Goal: Task Accomplishment & Management: Manage account settings

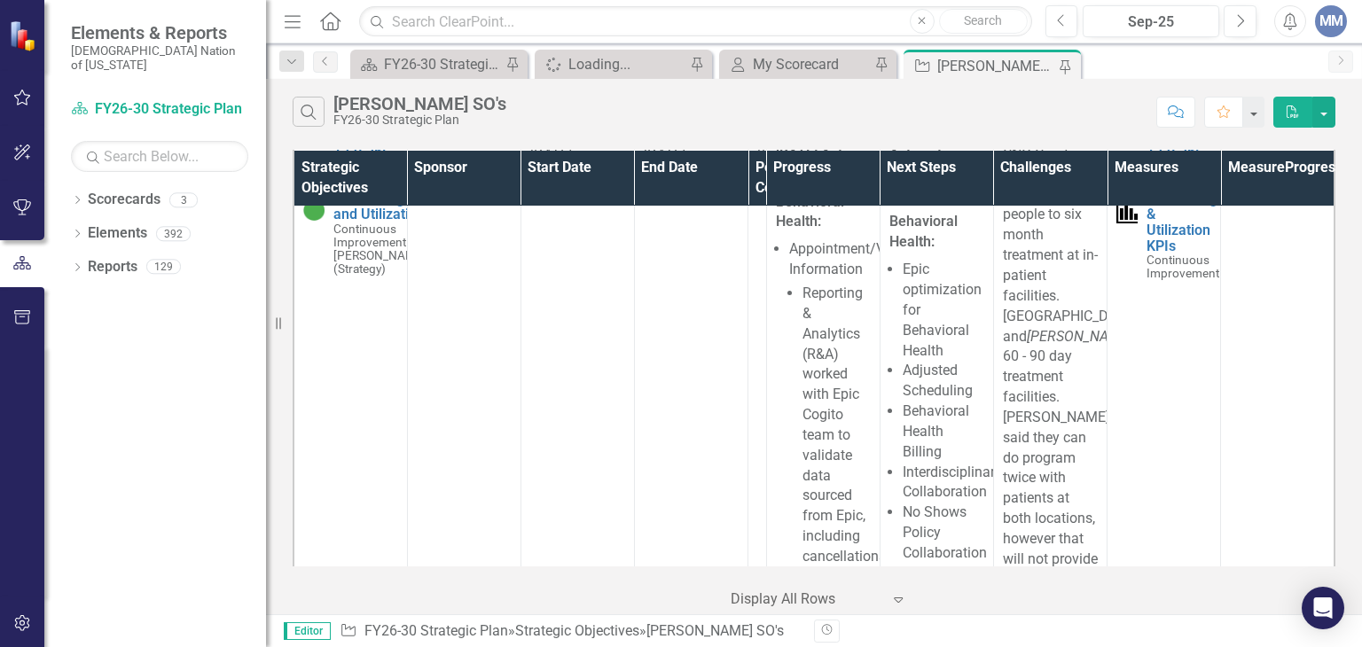
scroll to position [2830, 0]
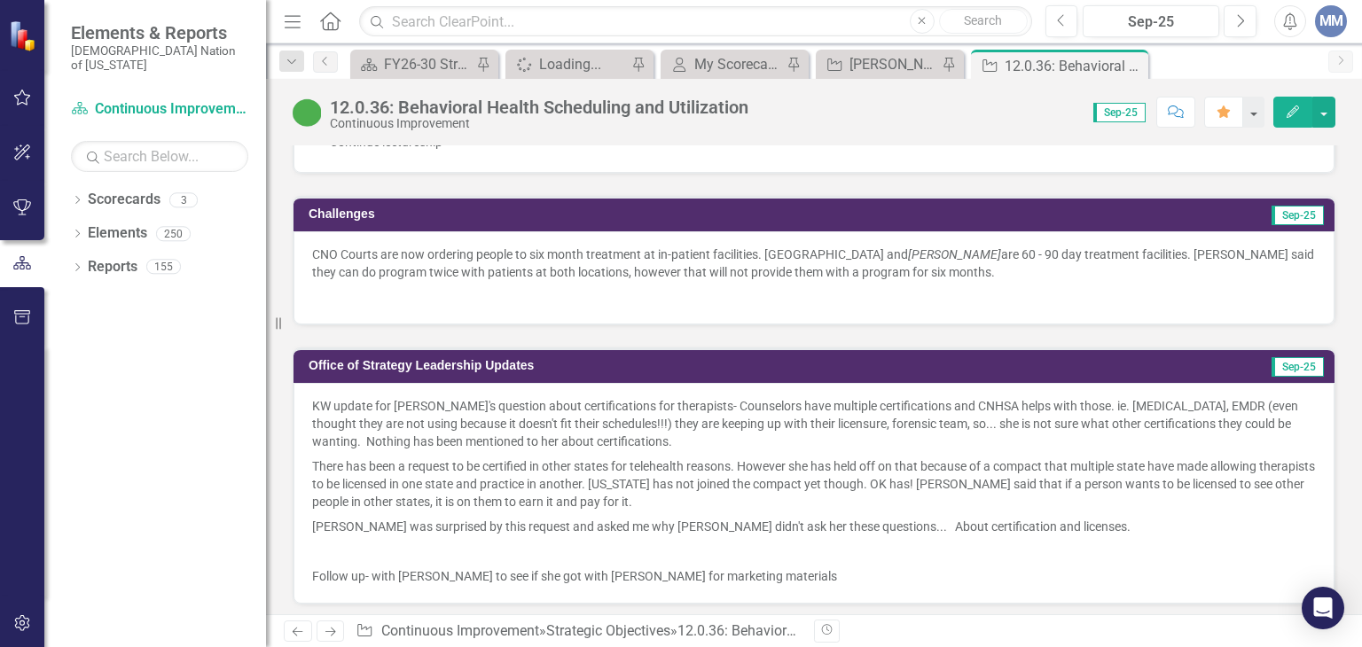
scroll to position [2875, 0]
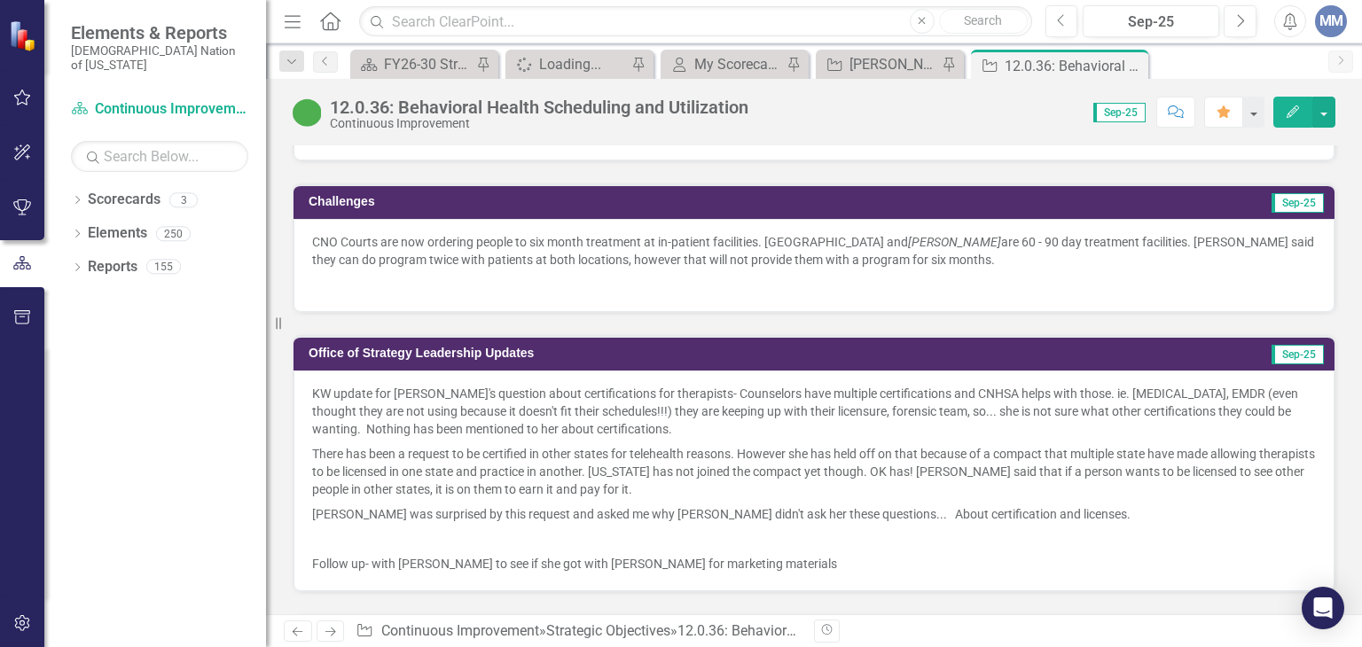
click at [1191, 552] on p "Follow up- with [PERSON_NAME] to see if she got with [PERSON_NAME] for marketin…" at bounding box center [814, 562] width 1004 height 21
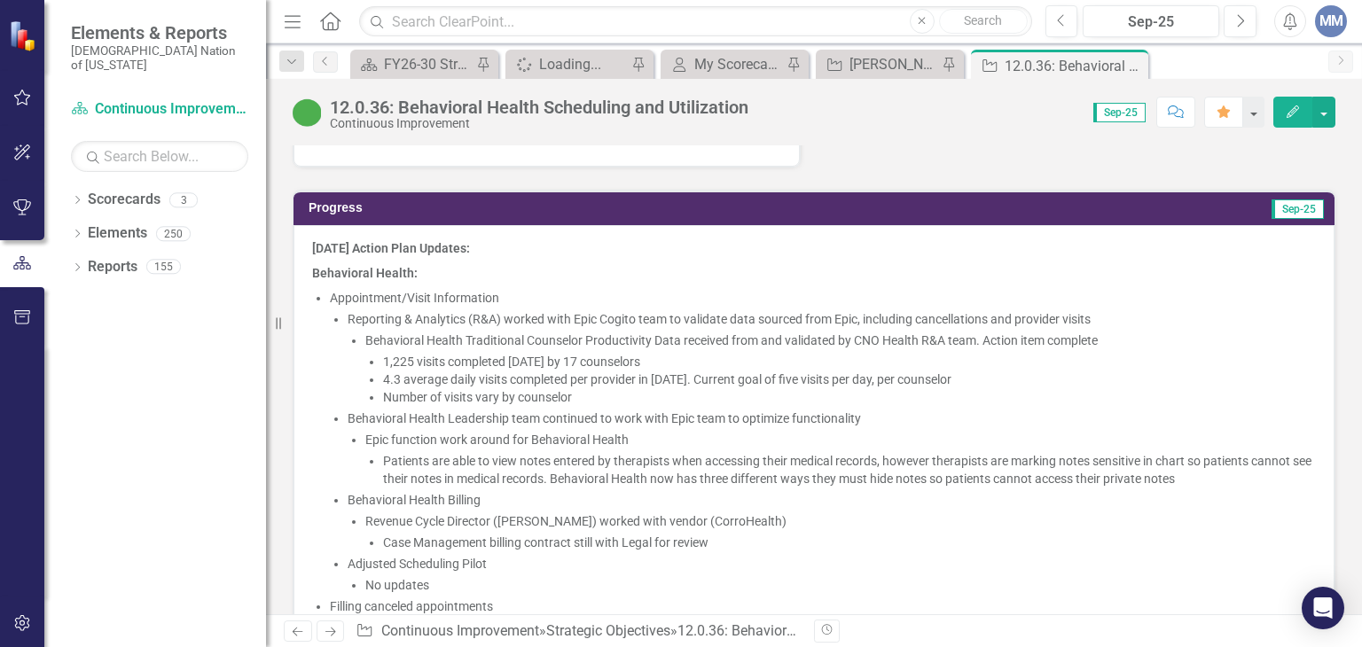
scroll to position [1490, 0]
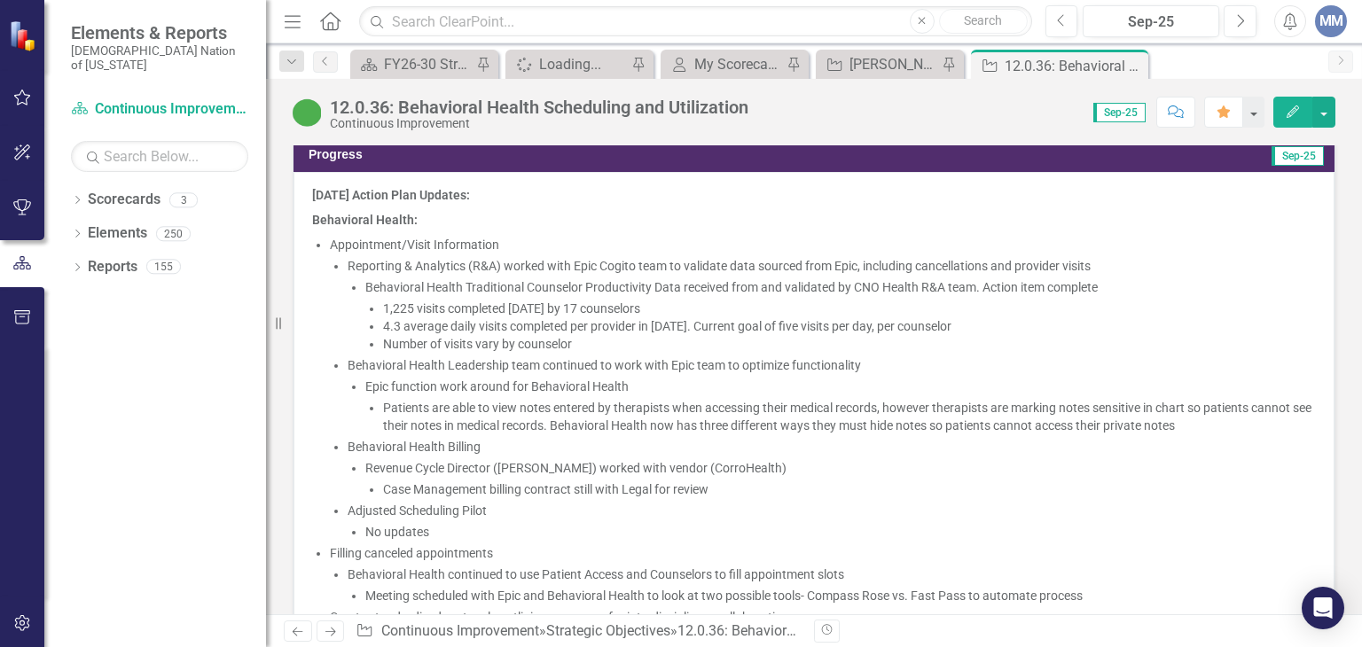
click at [869, 325] on li "4.3 average daily visits completed per provider in [DATE]. Current goal of five…" at bounding box center [849, 327] width 933 height 18
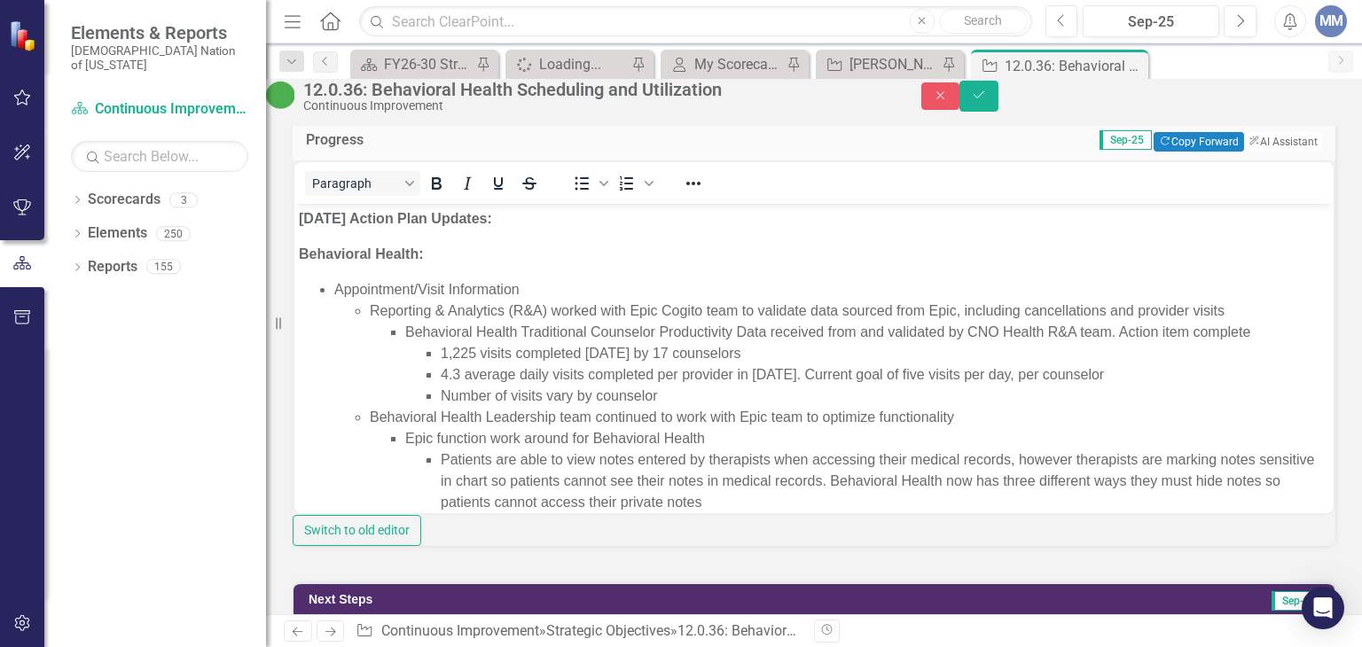
scroll to position [0, 0]
click at [934, 371] on li "4.3 average daily visits completed per provider in [DATE]. Current goal of five…" at bounding box center [885, 374] width 889 height 21
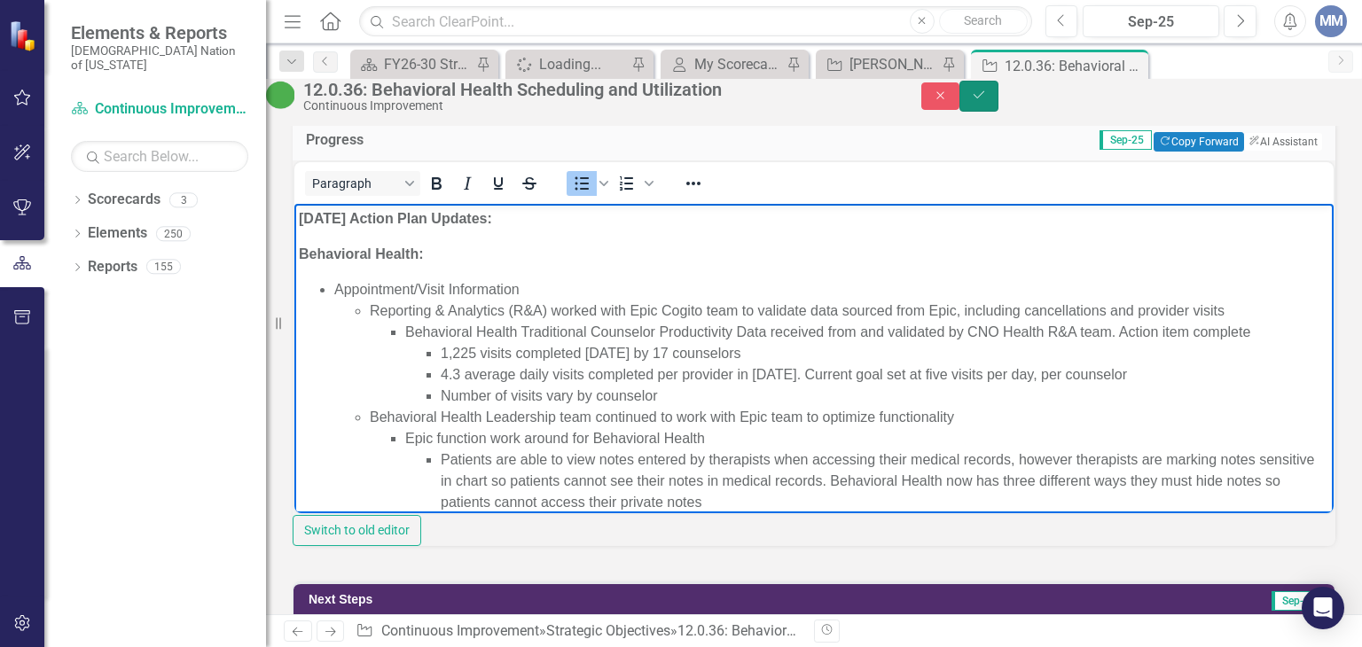
click at [987, 101] on icon "Save" at bounding box center [979, 95] width 16 height 12
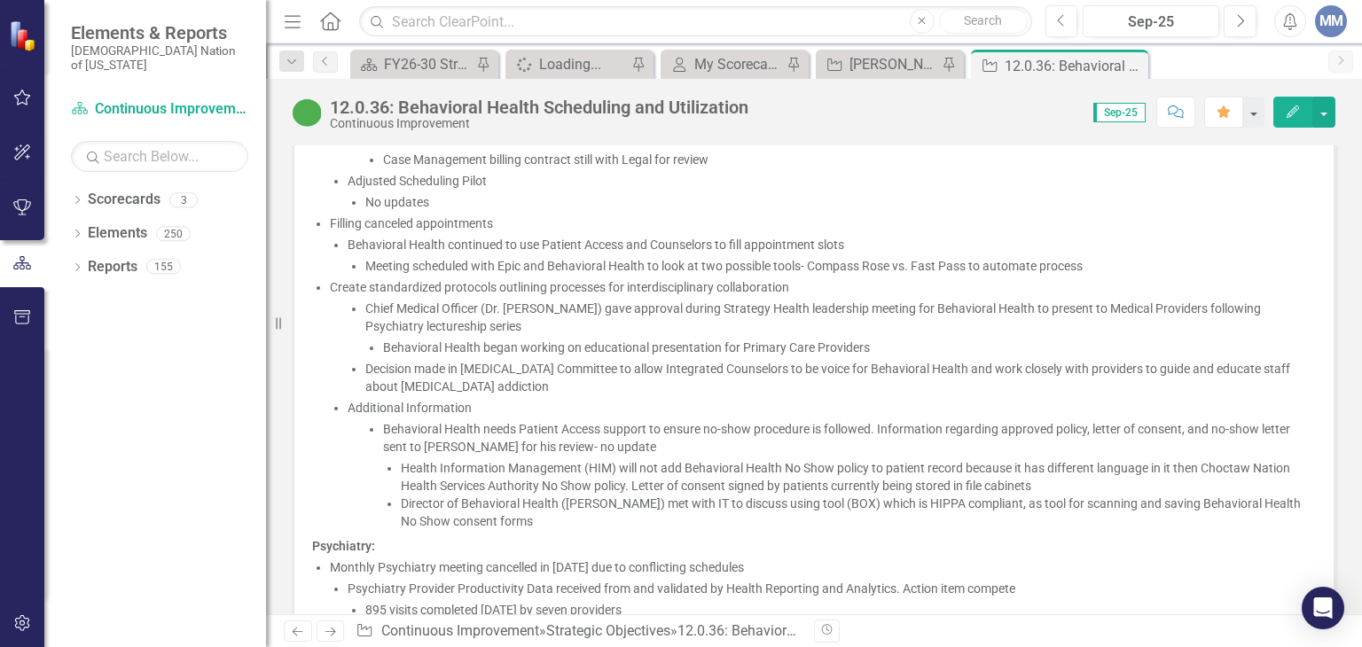
scroll to position [1991, 0]
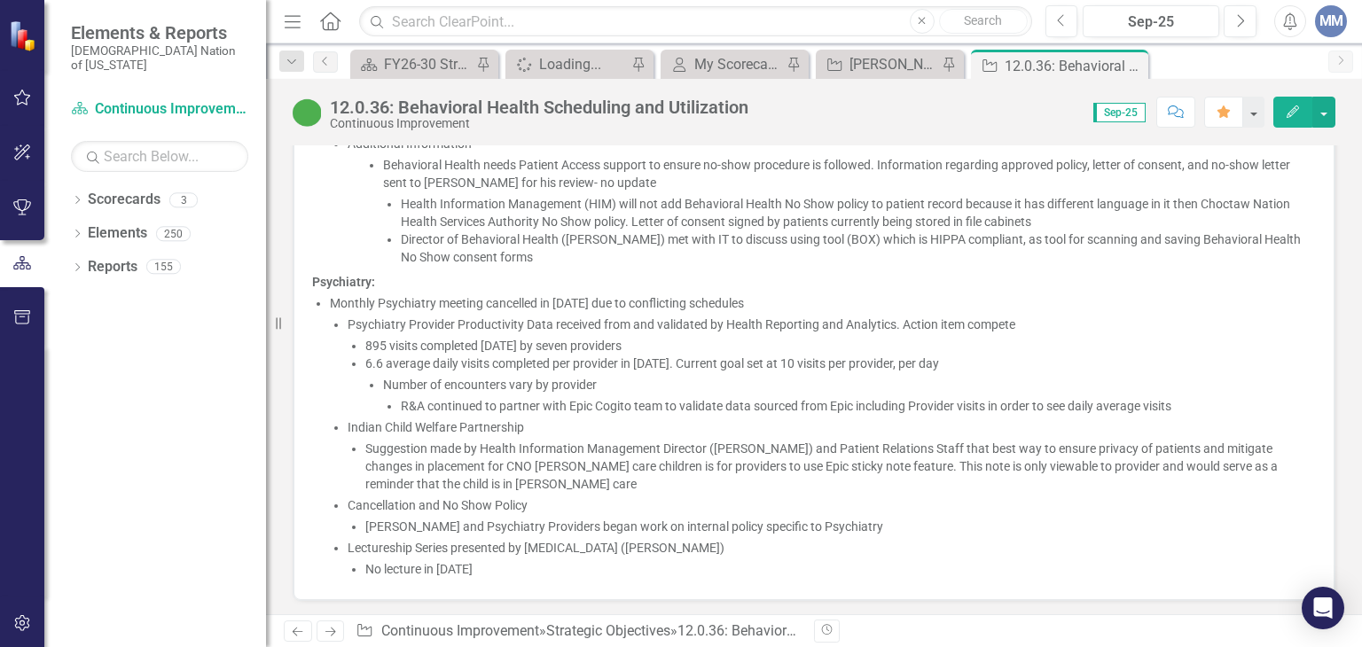
scroll to position [2123, 0]
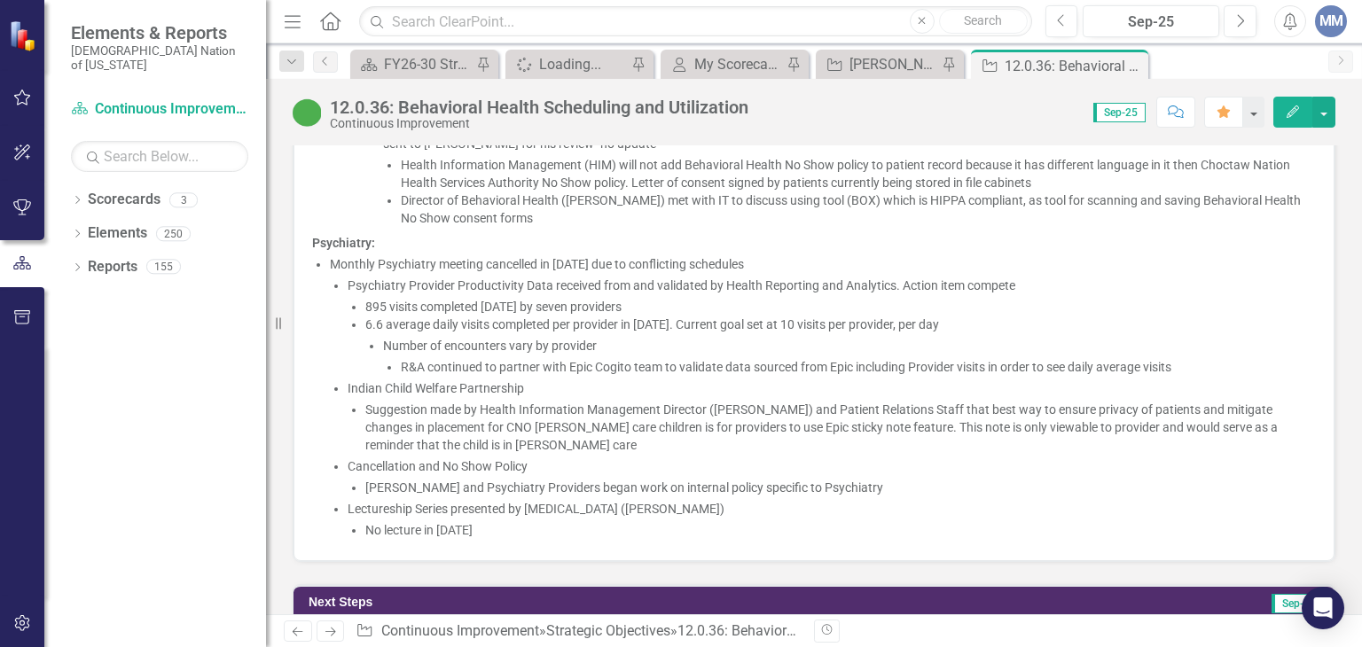
click at [1014, 322] on li "6.6 average daily visits completed per provider in August 2025. Current goal se…" at bounding box center [840, 346] width 951 height 60
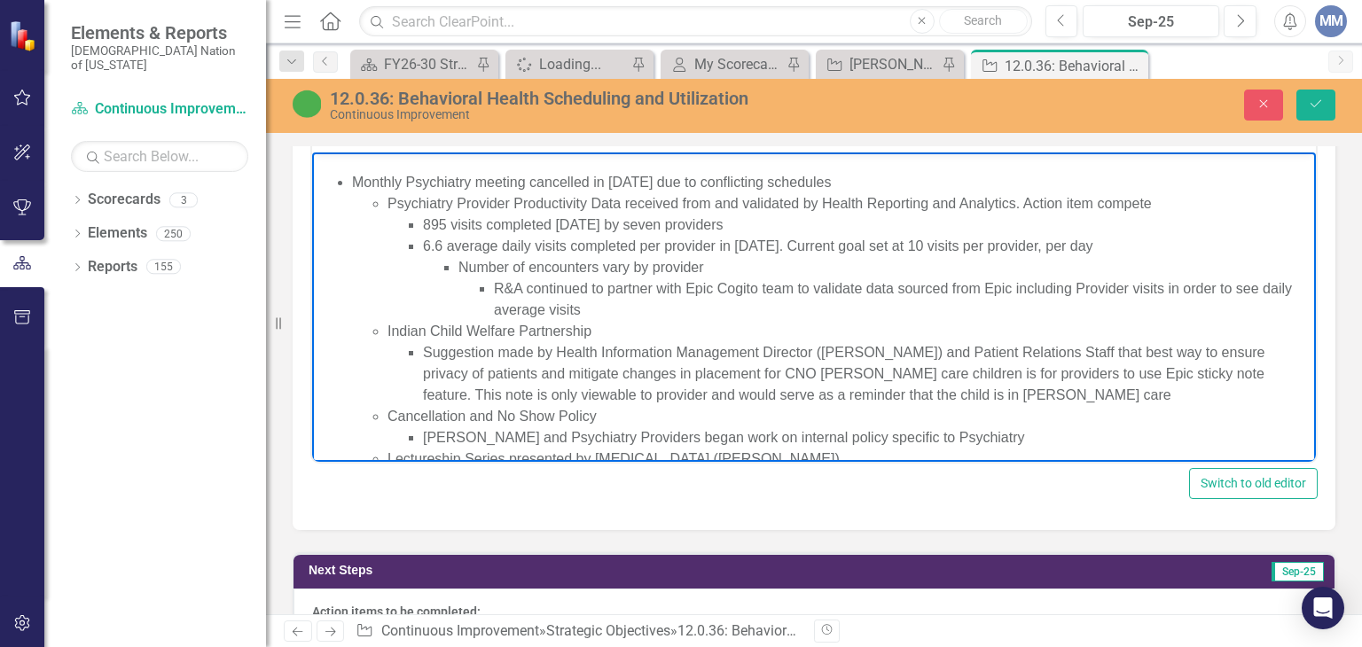
scroll to position [804, 0]
drag, startPoint x: 1298, startPoint y: 202, endPoint x: 1641, endPoint y: 537, distance: 479.8
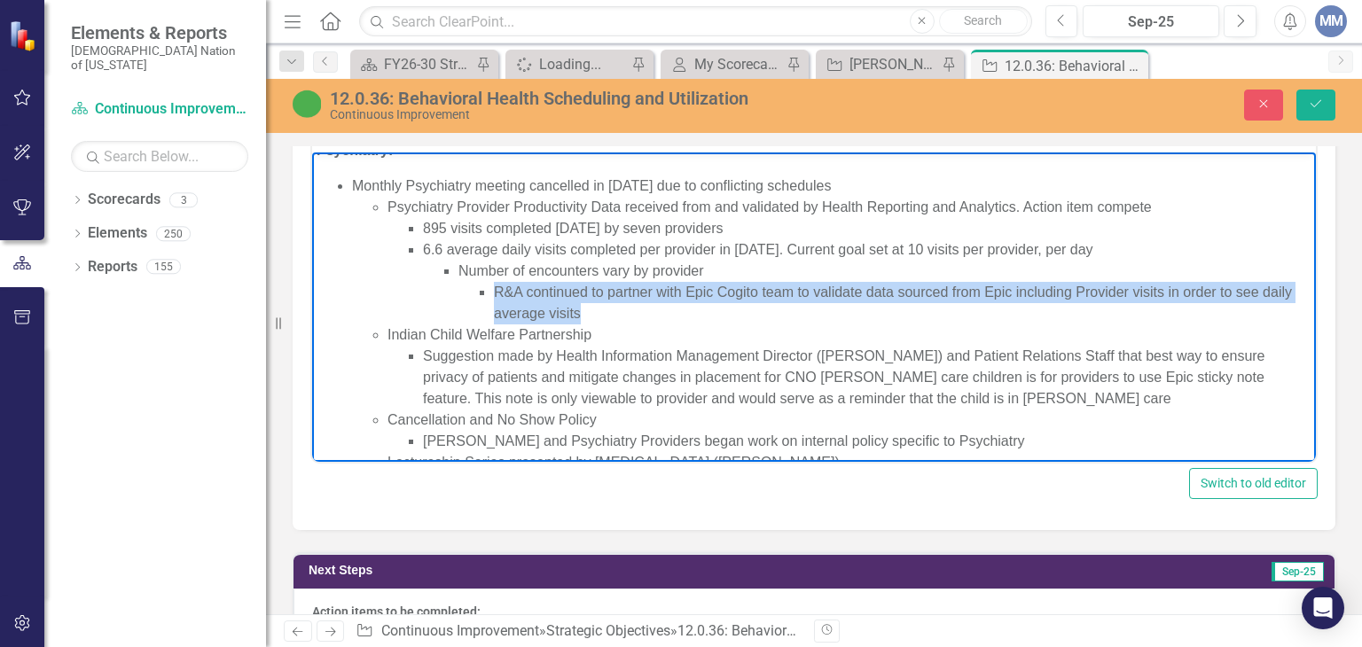
drag, startPoint x: 616, startPoint y: 315, endPoint x: 489, endPoint y: 297, distance: 128.1
click at [489, 297] on ul "R&A continued to partner with Epic Cogito team to validate data sourced from Ep…" at bounding box center [885, 303] width 853 height 43
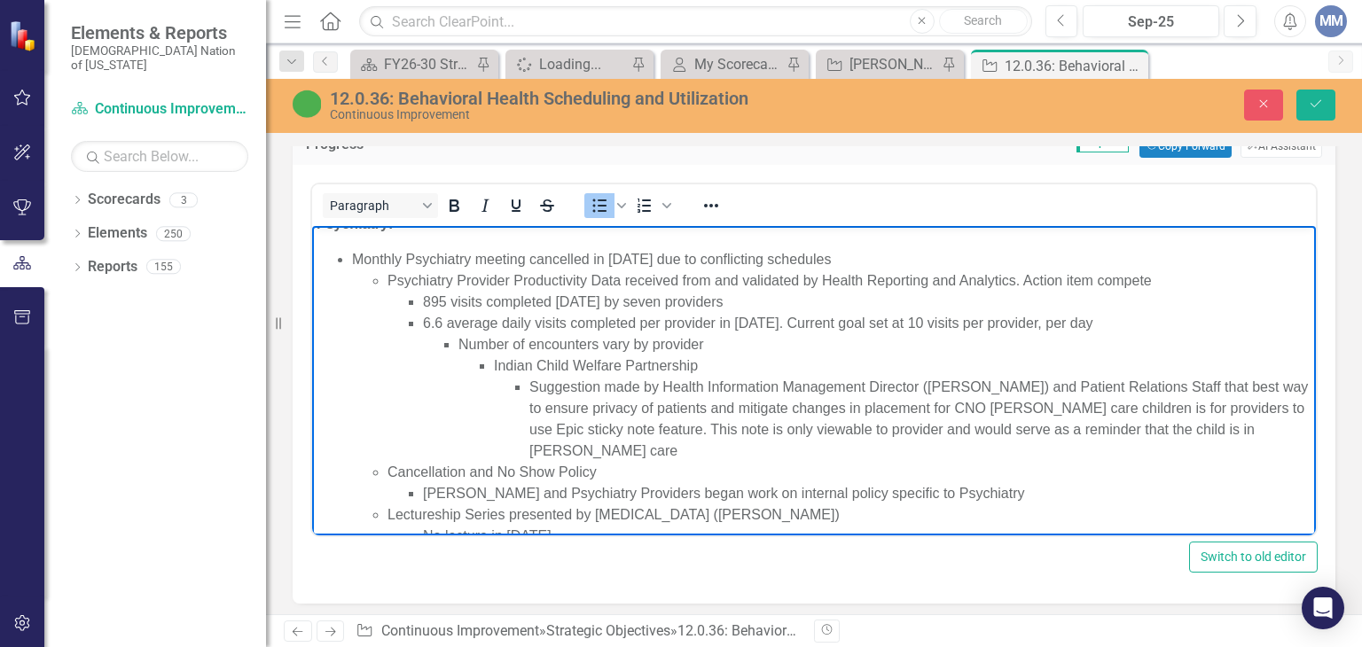
scroll to position [1532, 0]
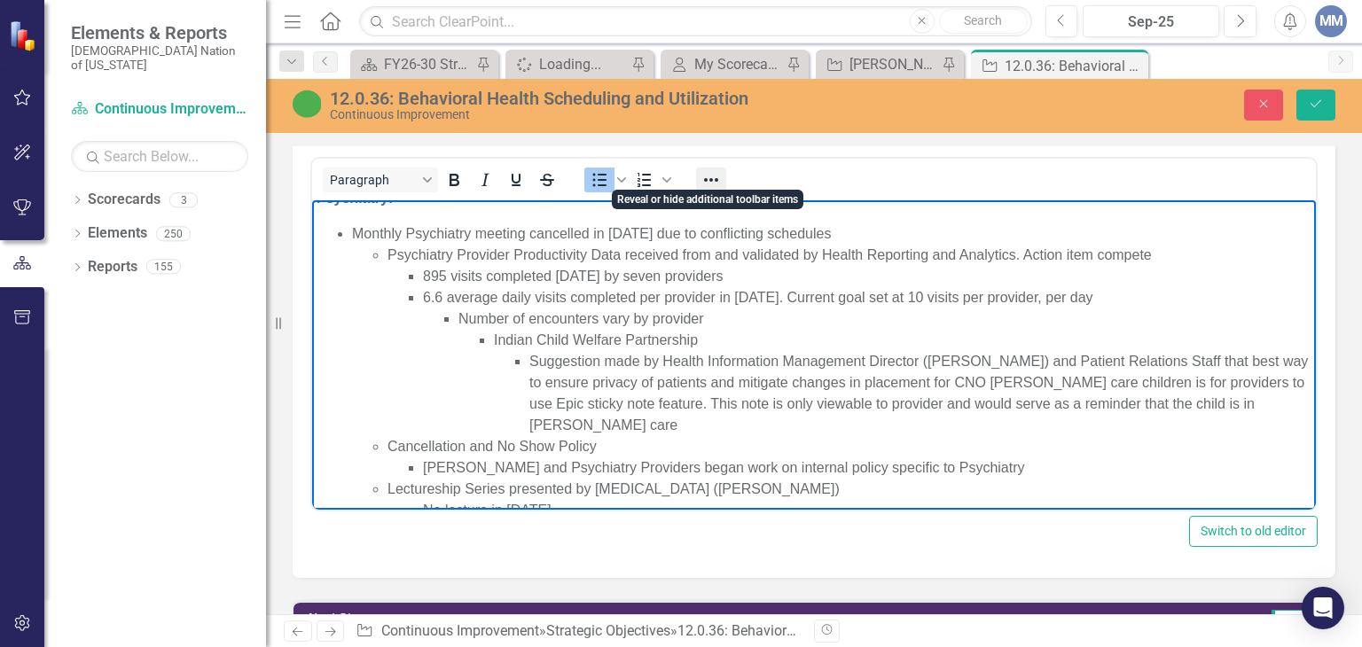
click at [708, 173] on icon "Reveal or hide additional toolbar items" at bounding box center [711, 179] width 21 height 21
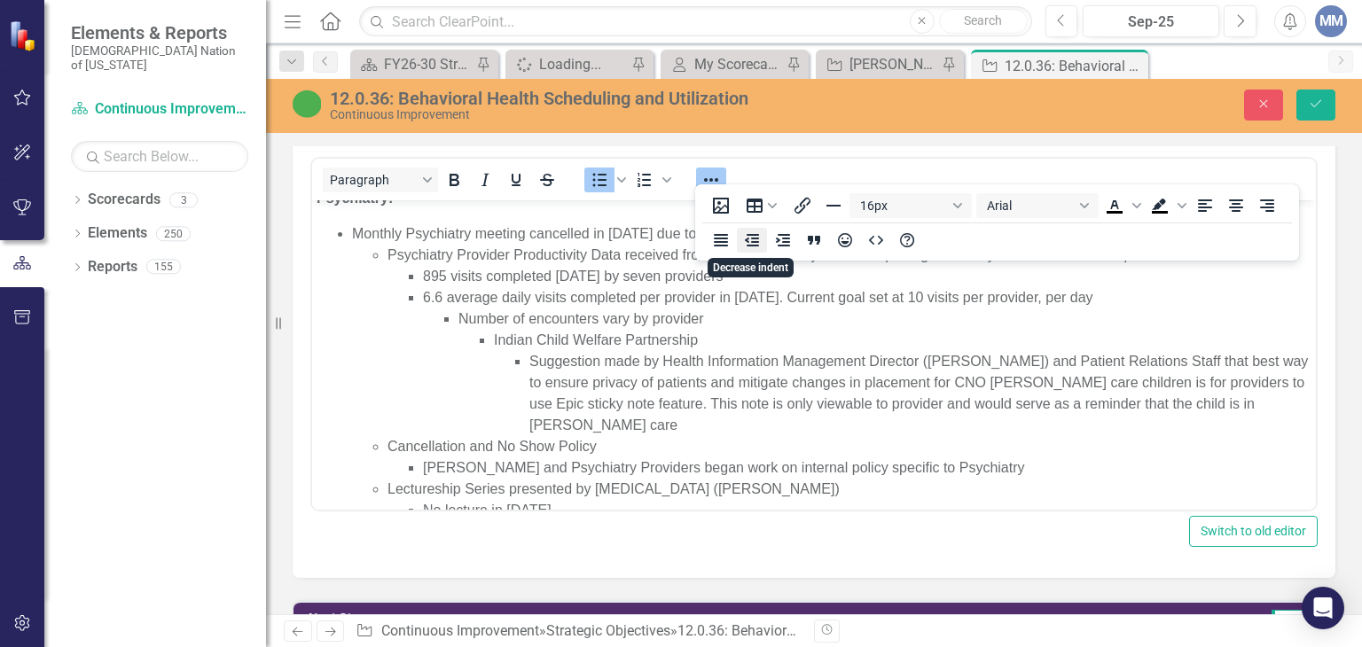
click at [751, 239] on icon "Decrease indent" at bounding box center [751, 240] width 21 height 21
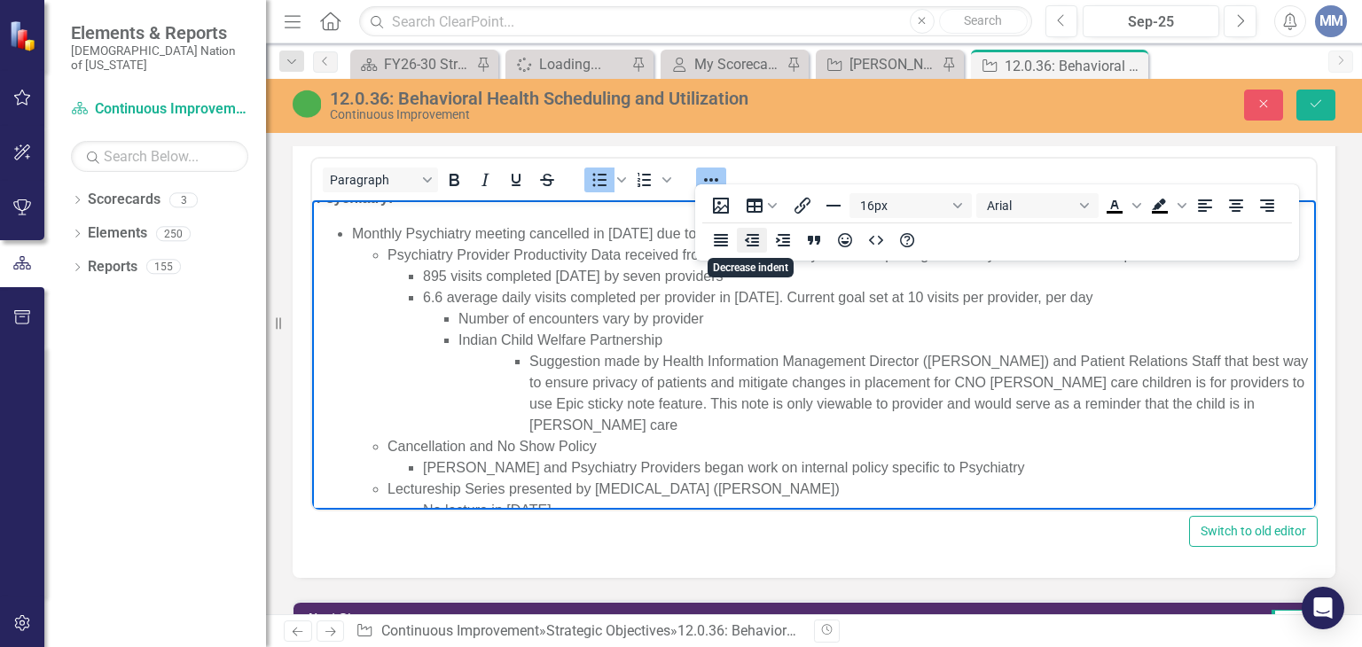
click at [751, 239] on icon "Decrease indent" at bounding box center [751, 240] width 21 height 21
click at [532, 361] on li "Suggestion made by Health Information Management Director ([PERSON_NAME]) and P…" at bounding box center [921, 393] width 782 height 85
click at [756, 235] on icon "Decrease indent" at bounding box center [752, 240] width 14 height 12
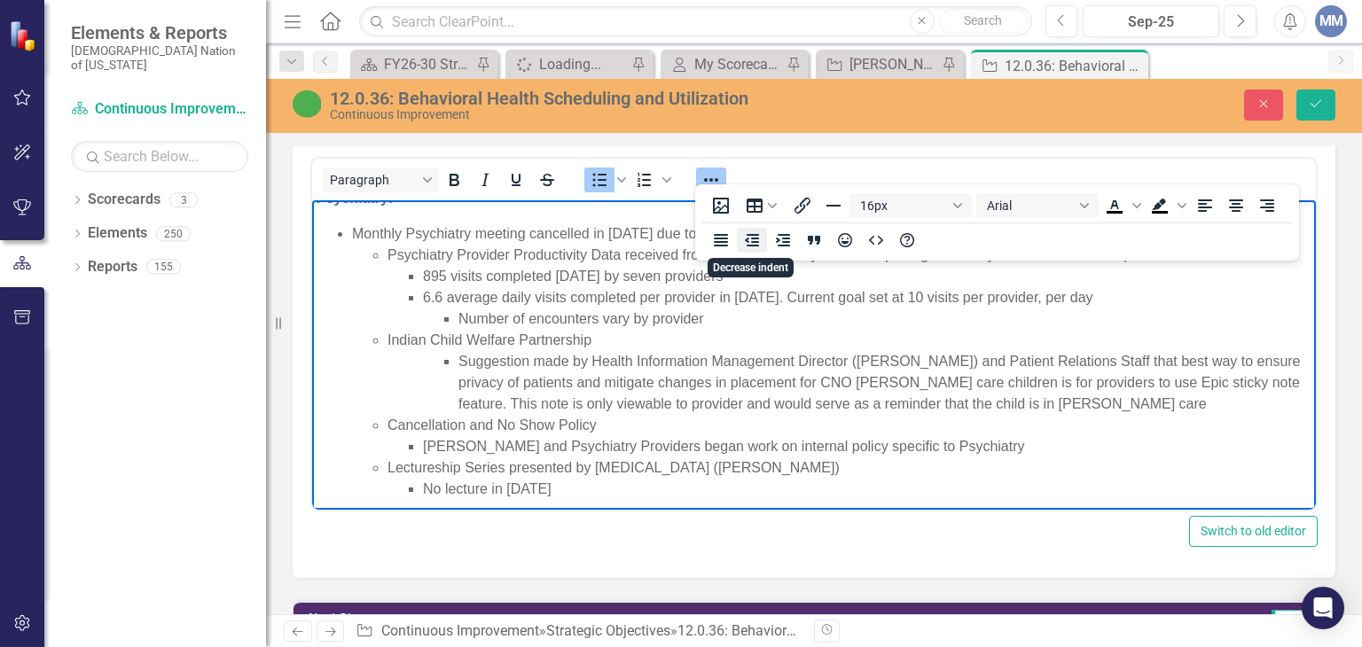
click at [756, 235] on icon "Decrease indent" at bounding box center [752, 240] width 14 height 12
click at [1024, 437] on li "[PERSON_NAME] and Psychiatry Providers began work on internal policy specific t…" at bounding box center [867, 446] width 889 height 21
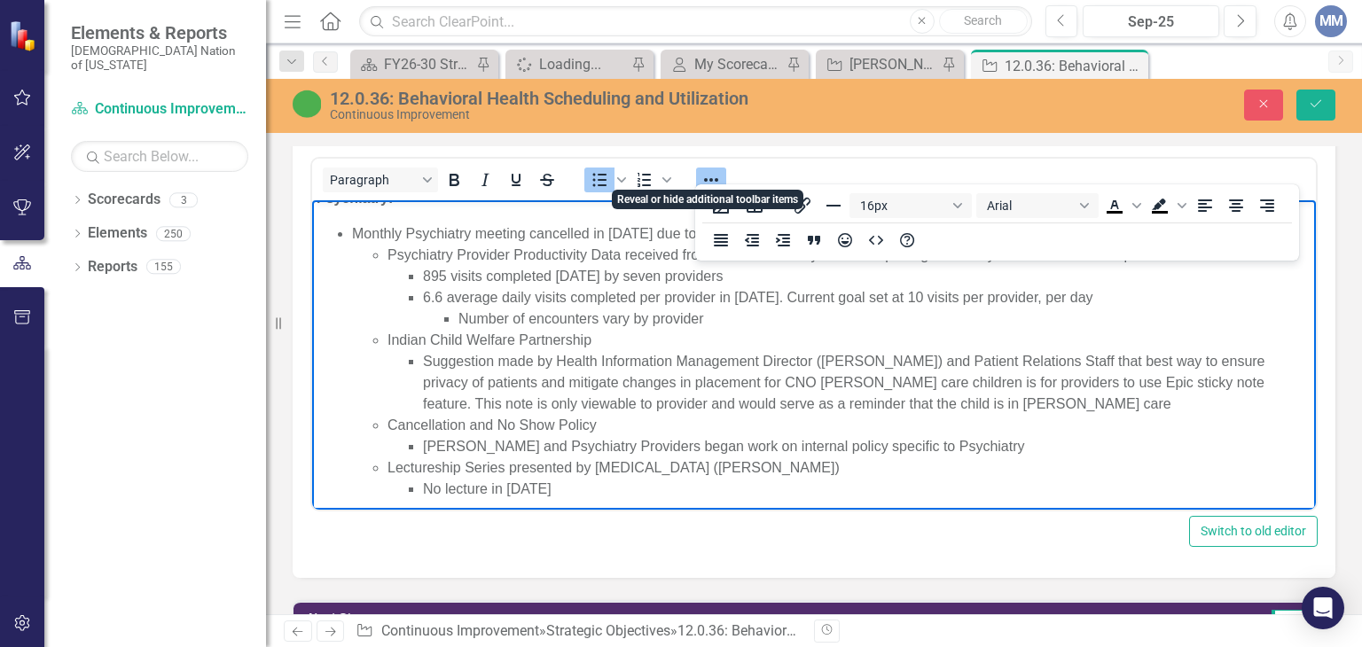
click at [707, 179] on icon "Reveal or hide additional toolbar items" at bounding box center [711, 179] width 21 height 21
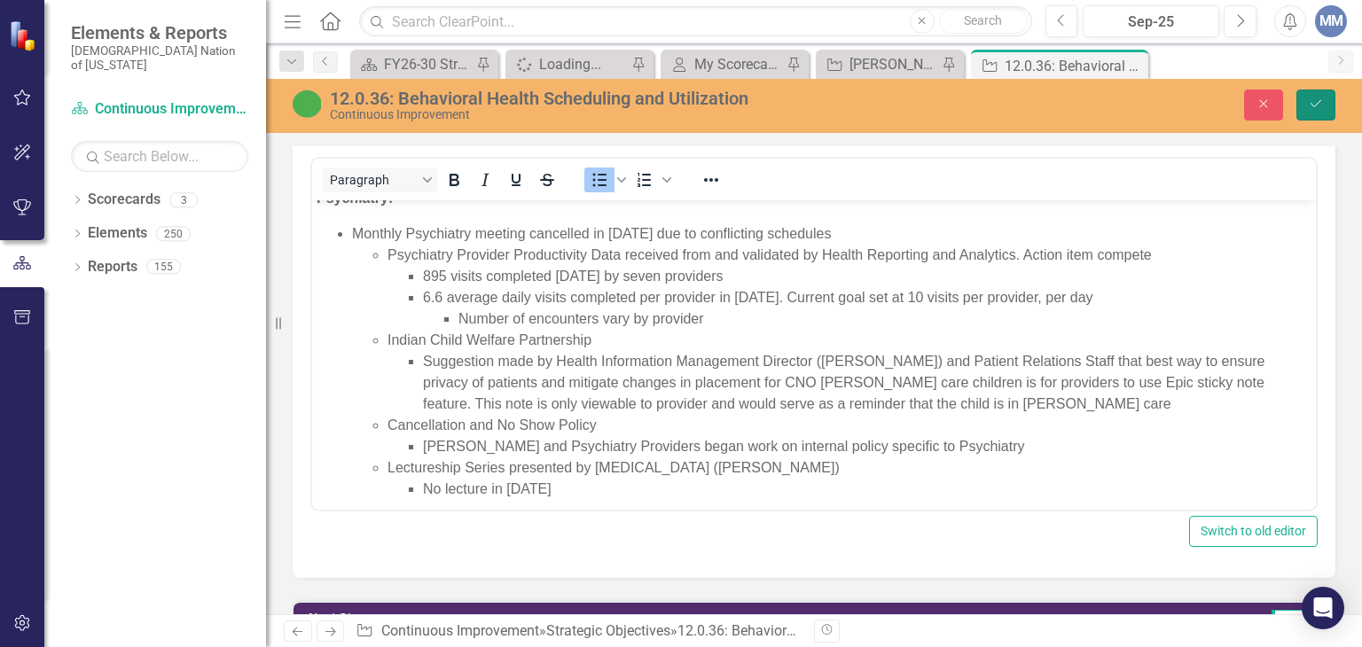
click at [1325, 107] on button "Save" at bounding box center [1316, 105] width 39 height 31
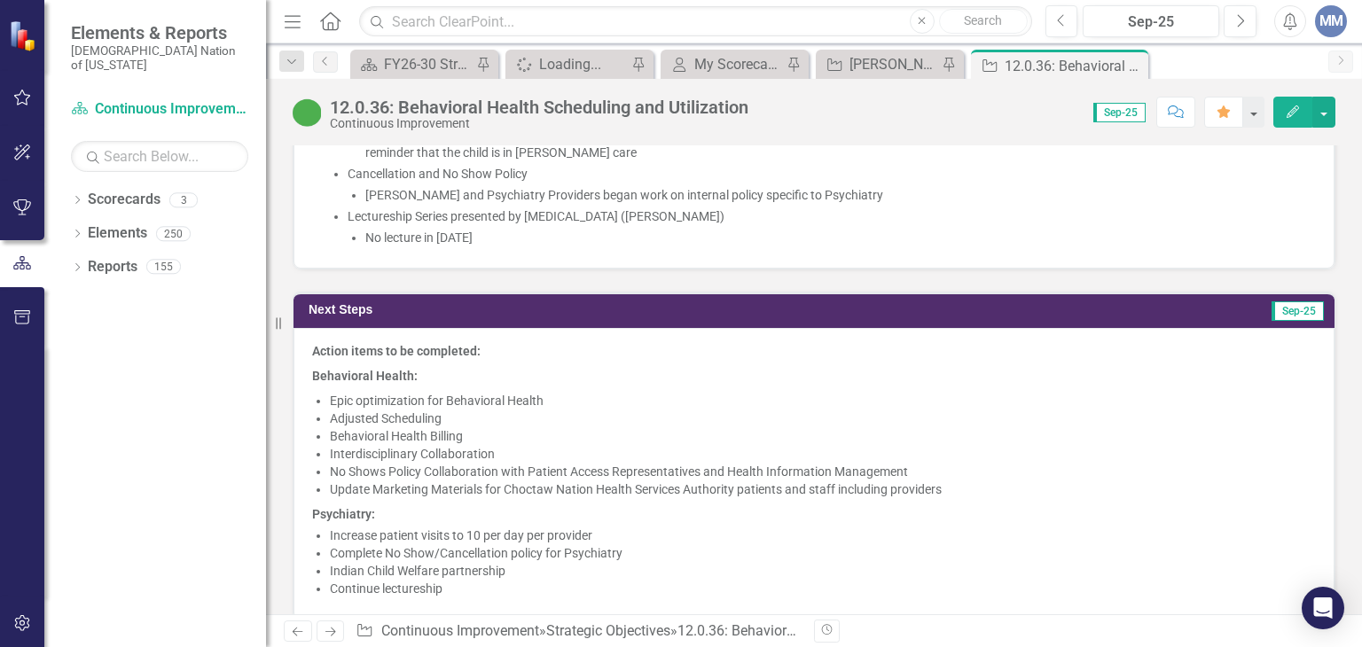
scroll to position [0, 0]
